Goal: Task Accomplishment & Management: Manage account settings

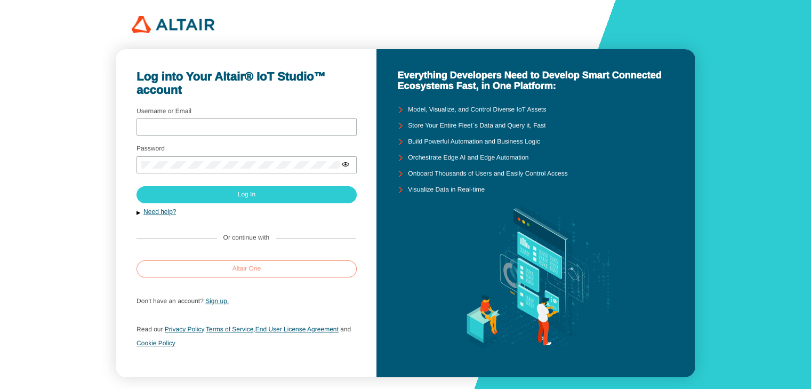
click at [0, 0] on slot "Altair One" at bounding box center [0, 0] width 0 height 0
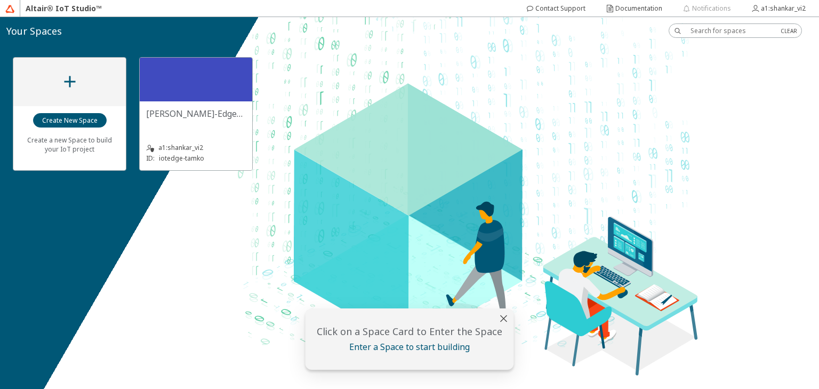
click at [221, 120] on div "[PERSON_NAME]-EdgeApps" at bounding box center [196, 118] width 100 height 21
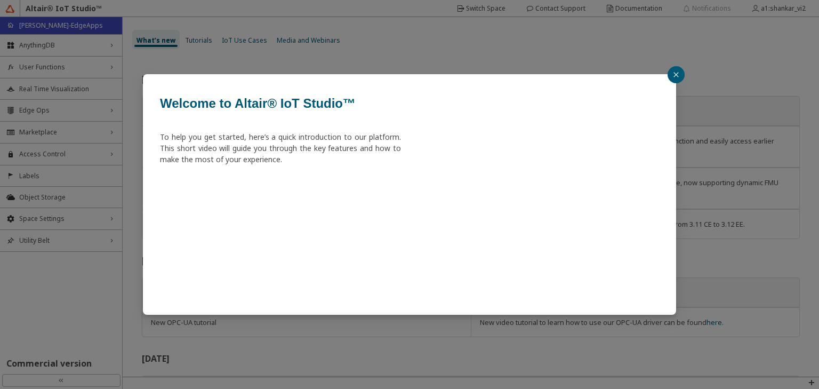
click at [672, 77] on button "button" at bounding box center [675, 74] width 17 height 17
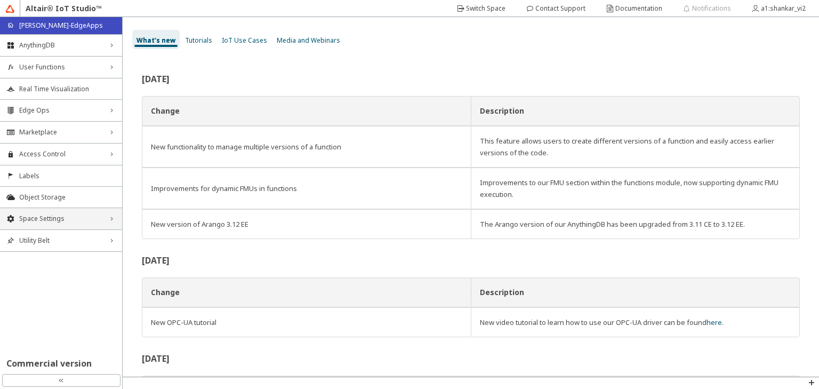
click at [44, 217] on span "Space Settings" at bounding box center [61, 218] width 84 height 9
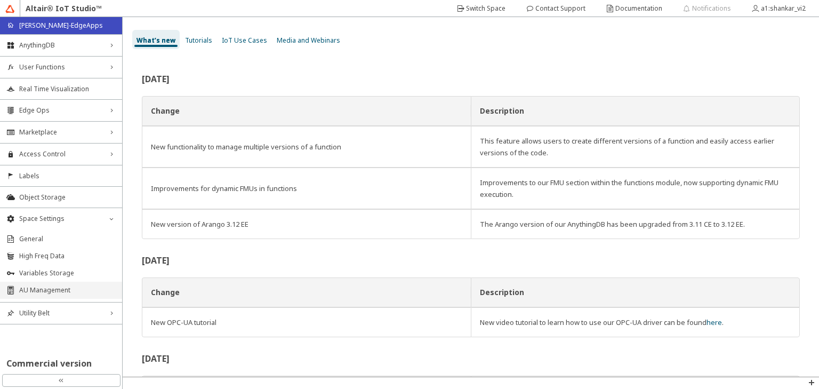
click at [44, 292] on span "AU Management" at bounding box center [67, 290] width 96 height 9
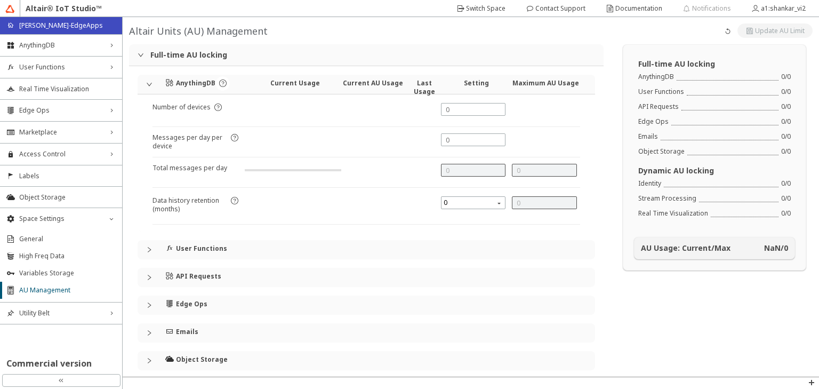
type input "144000"
type input "7"
type input "4"
click at [149, 245] on div "User Functions" at bounding box center [366, 249] width 457 height 19
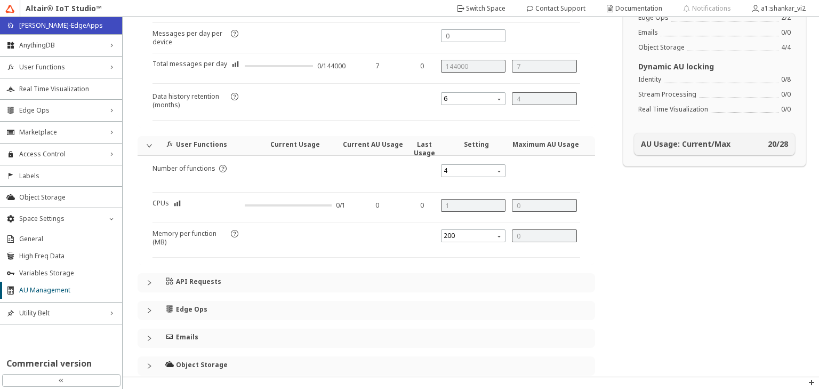
scroll to position [107, 0]
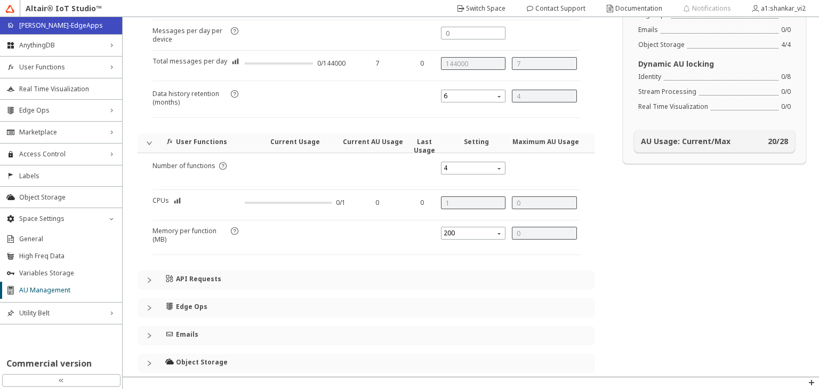
click at [149, 279] on icon "collapsed" at bounding box center [149, 280] width 6 height 6
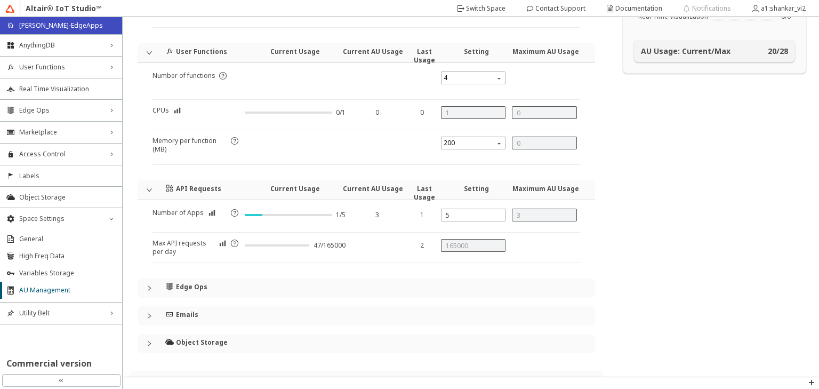
scroll to position [213, 0]
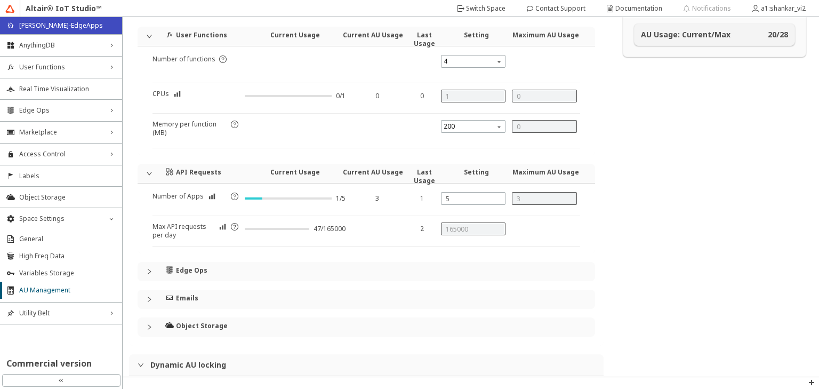
click at [151, 268] on icon "collapsed" at bounding box center [149, 271] width 6 height 6
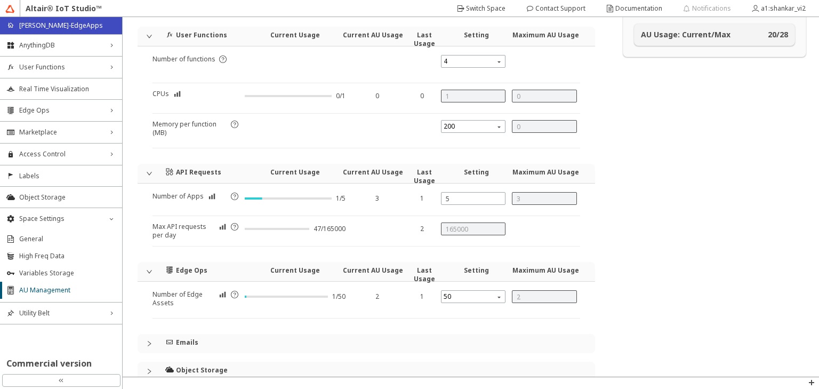
scroll to position [267, 0]
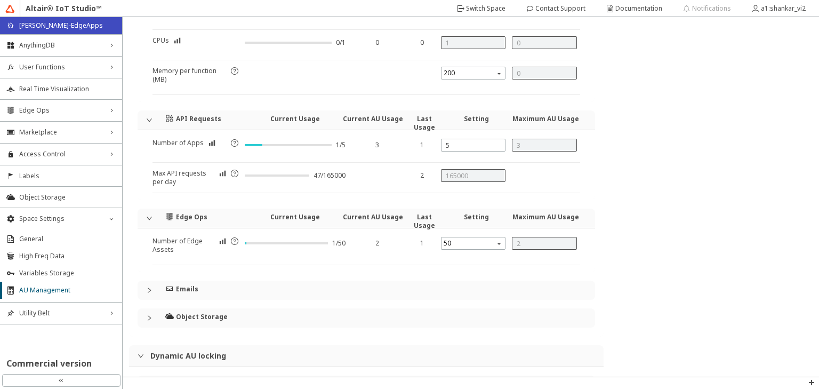
click at [149, 289] on icon "collapsed" at bounding box center [149, 290] width 6 height 6
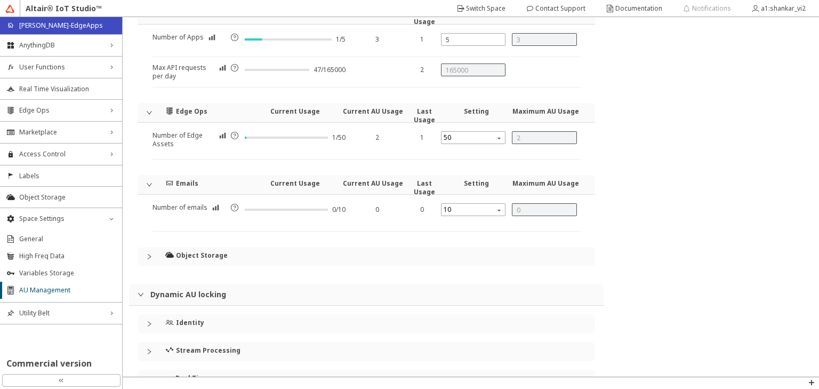
scroll to position [373, 0]
click at [149, 253] on icon "collapsed" at bounding box center [149, 255] width 6 height 6
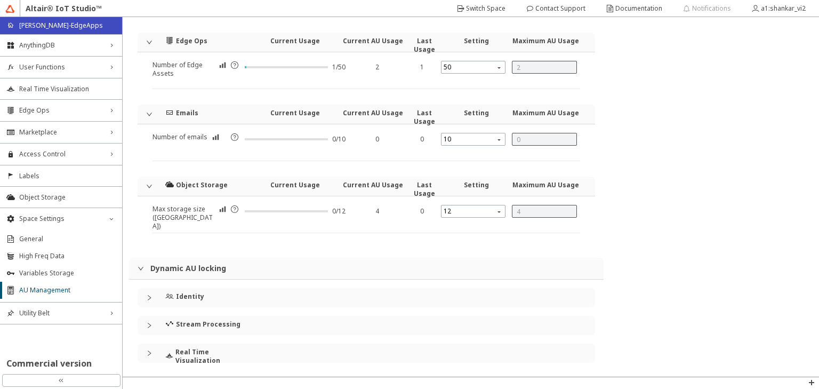
scroll to position [443, 0]
click at [149, 294] on icon "collapsed" at bounding box center [149, 297] width 6 height 6
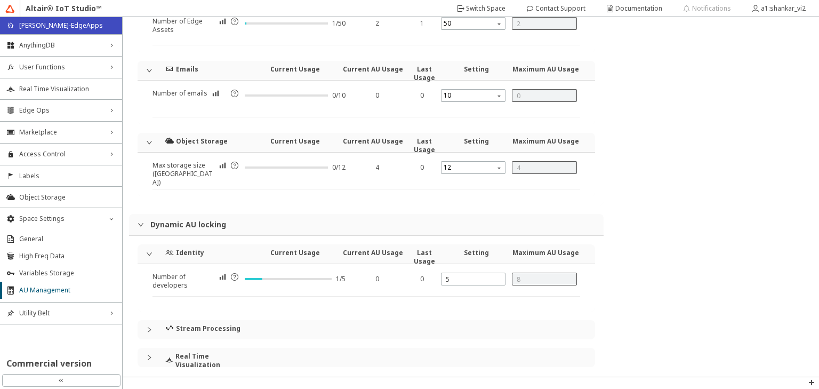
scroll to position [490, 0]
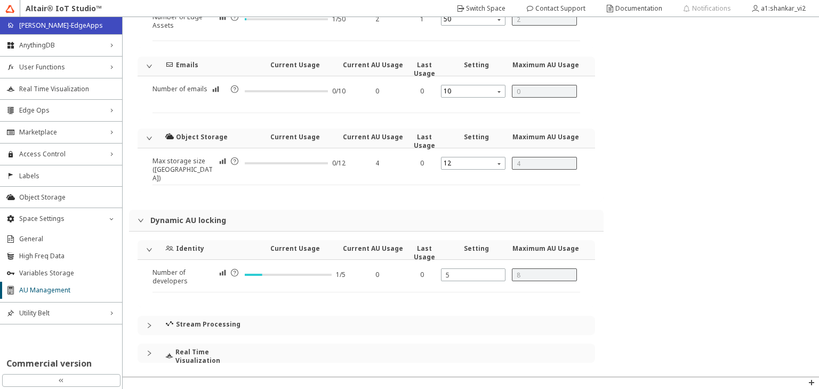
click at [147, 322] on icon "collapsed" at bounding box center [149, 325] width 6 height 6
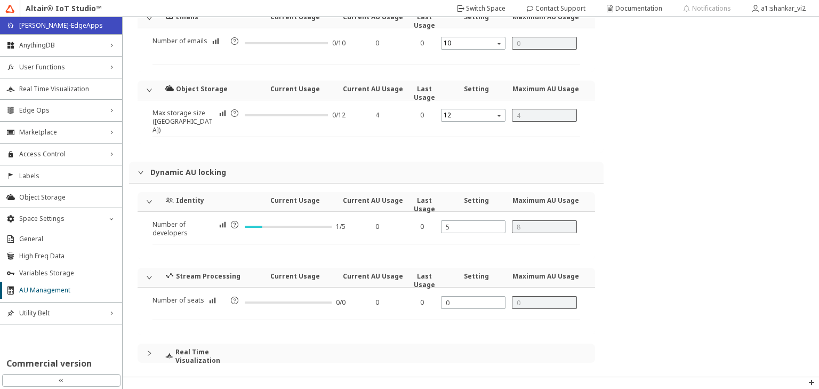
click at [148, 350] on icon "collapsed" at bounding box center [149, 353] width 6 height 6
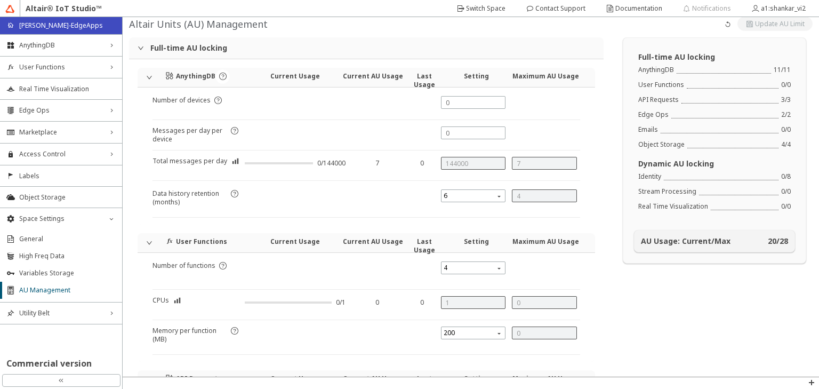
scroll to position [0, 0]
